Goal: Information Seeking & Learning: Learn about a topic

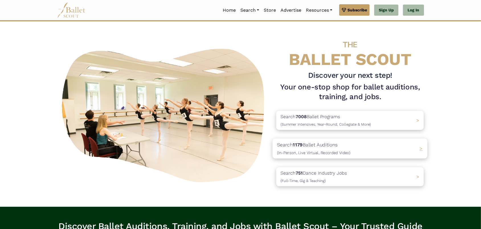
click at [414, 152] on div "Search 1179 Ballet Auditions (In-Person, Live Virtual, Recorded Video) >" at bounding box center [350, 148] width 155 height 20
click at [350, 151] on div "Search 1179 Ballet Auditions (In-Person, Live Virtual, Recorded Video) >" at bounding box center [350, 148] width 155 height 20
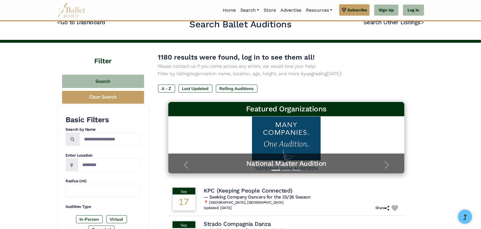
scroll to position [57, 0]
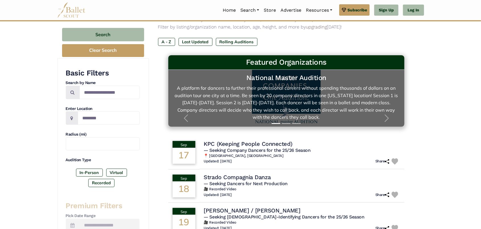
click at [399, 89] on div "National Master Audition A platform for dancers to further their professional c…" at bounding box center [286, 98] width 236 height 57
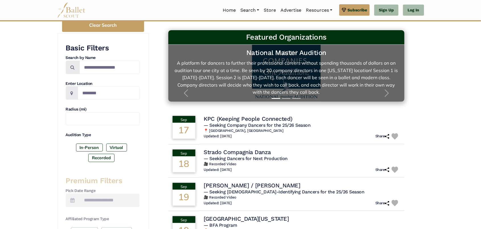
scroll to position [85, 0]
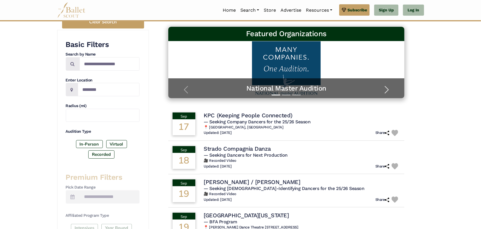
click at [390, 90] on span "button" at bounding box center [386, 89] width 9 height 9
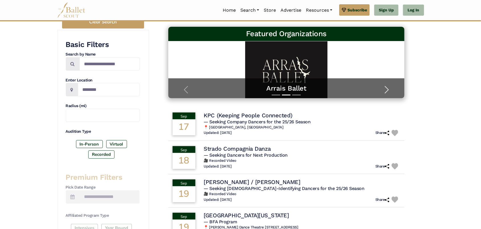
click at [387, 87] on span "button" at bounding box center [386, 89] width 9 height 9
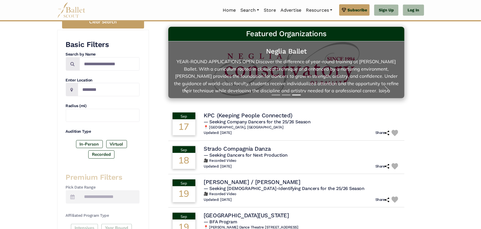
click at [283, 53] on h5 "Neglia Ballet" at bounding box center [286, 51] width 225 height 9
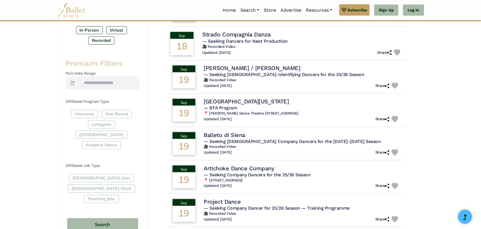
scroll to position [57, 0]
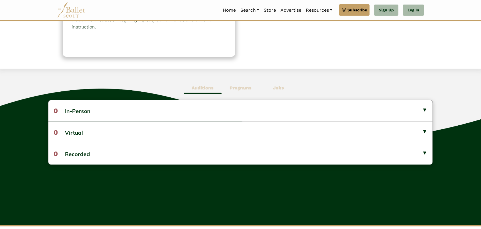
scroll to position [114, 0]
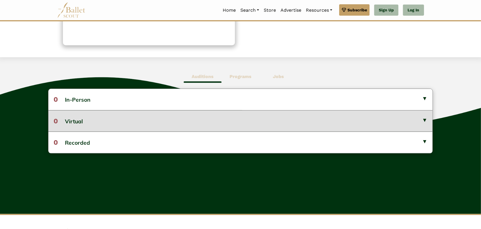
click at [93, 121] on button "0 Virtual" at bounding box center [240, 120] width 384 height 21
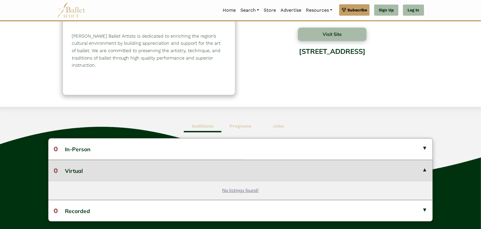
scroll to position [57, 0]
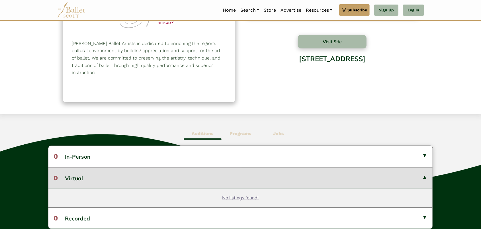
click at [243, 138] on span "Programs" at bounding box center [240, 133] width 38 height 13
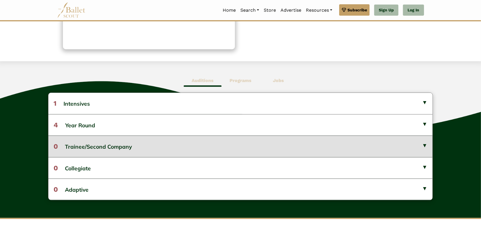
scroll to position [114, 0]
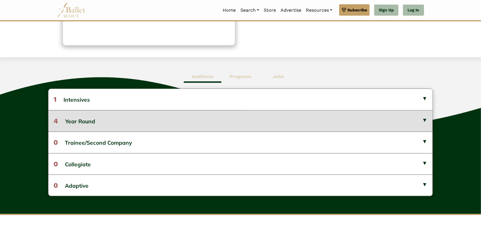
click at [165, 125] on button "4 Year Round" at bounding box center [240, 120] width 384 height 21
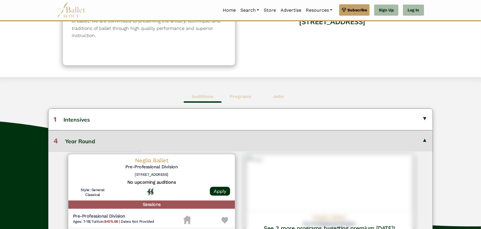
scroll to position [0, 0]
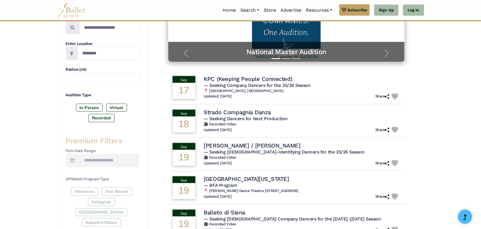
scroll to position [114, 0]
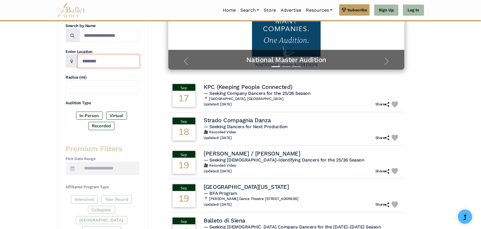
click at [99, 65] on input "Location" at bounding box center [109, 60] width 62 height 13
type input "**"
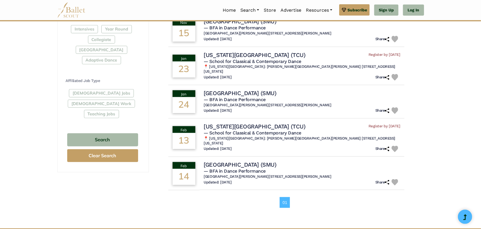
scroll to position [285, 0]
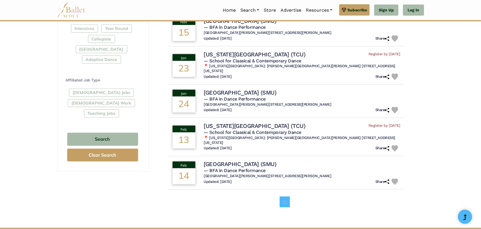
click at [284, 196] on link "01" at bounding box center [284, 201] width 10 height 11
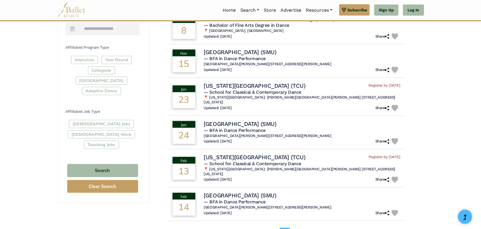
scroll to position [256, 0]
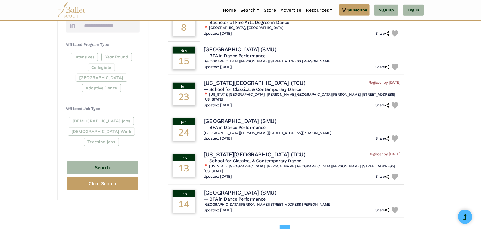
click at [292, 225] on li "01" at bounding box center [285, 230] width 13 height 11
click at [282, 225] on link "01" at bounding box center [284, 230] width 10 height 11
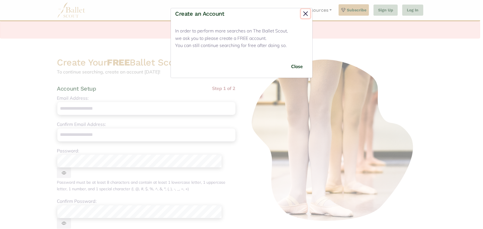
click at [308, 15] on button "Close" at bounding box center [305, 13] width 9 height 9
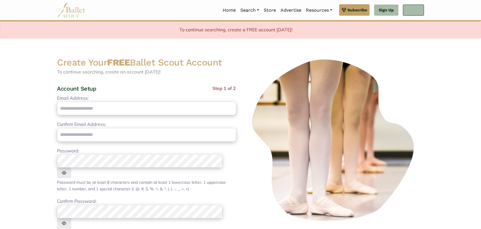
click at [421, 10] on link "Log In" at bounding box center [413, 10] width 21 height 11
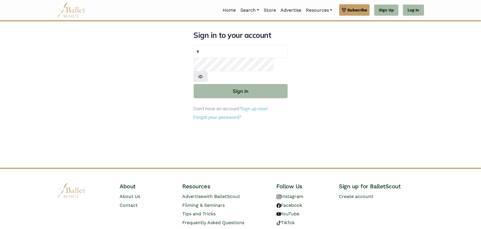
type input "**********"
click at [193, 84] on button "Sign in" at bounding box center [240, 91] width 94 height 14
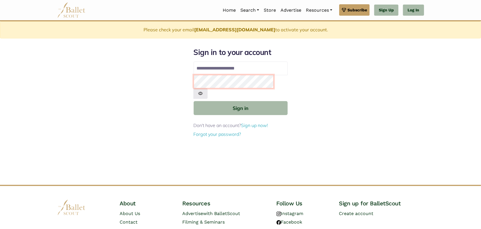
click at [193, 101] on button "Sign in" at bounding box center [240, 108] width 94 height 14
